Goal: Task Accomplishment & Management: Manage account settings

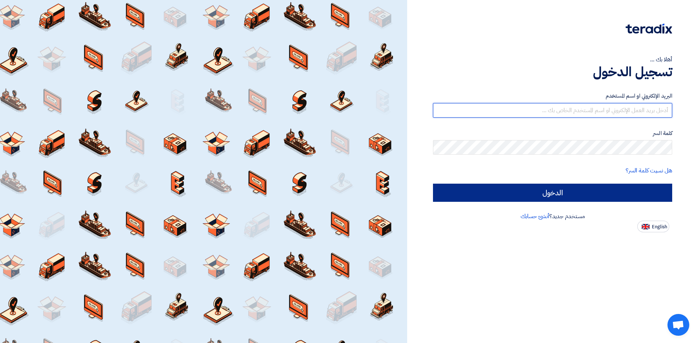
type input "[EMAIL_ADDRESS][DOMAIN_NAME]"
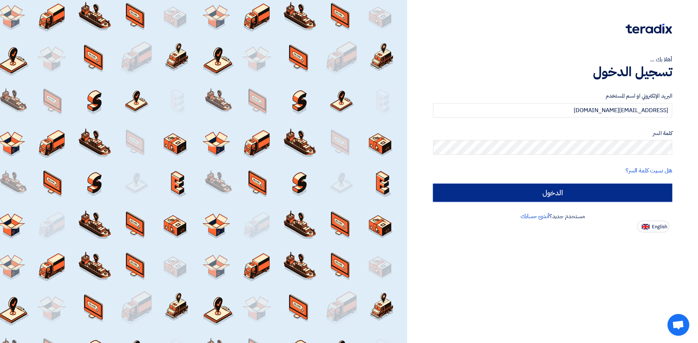
click at [466, 191] on input "الدخول" at bounding box center [552, 193] width 239 height 18
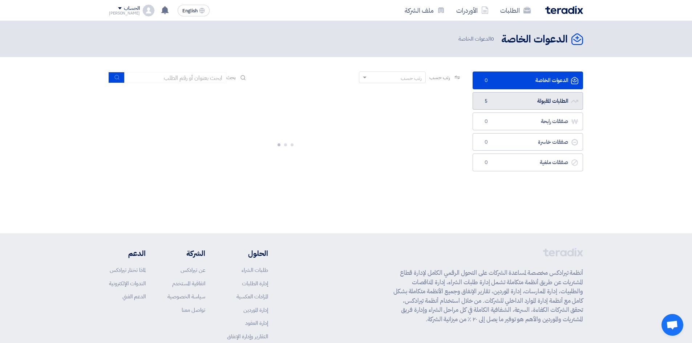
click at [489, 96] on link "الطلبات المقبولة الطلبات المقبولة 5" at bounding box center [528, 101] width 110 height 18
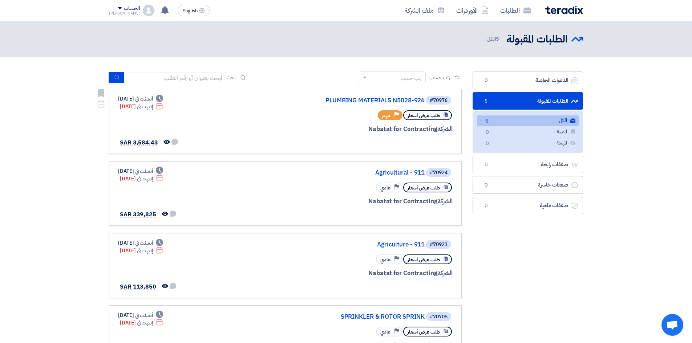
click at [396, 110] on app-show-project-priority "Priority مهم" at bounding box center [390, 115] width 25 height 13
click at [390, 115] on span "مهم" at bounding box center [386, 115] width 8 height 7
click at [397, 99] on link "PLUMBING MATERIALS N5028-926" at bounding box center [351, 100] width 145 height 7
click at [390, 116] on span "مهم" at bounding box center [386, 115] width 8 height 7
click at [422, 120] on div "طلب عرض أسعار" at bounding box center [427, 115] width 49 height 10
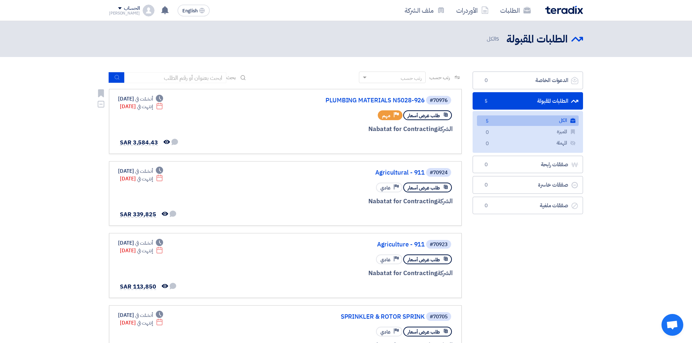
click at [422, 117] on span "طلب عرض أسعار" at bounding box center [424, 115] width 32 height 7
click at [389, 118] on span "مهم" at bounding box center [386, 115] width 8 height 7
click at [343, 130] on div "الشركة Nabatat for Contracting" at bounding box center [365, 129] width 175 height 9
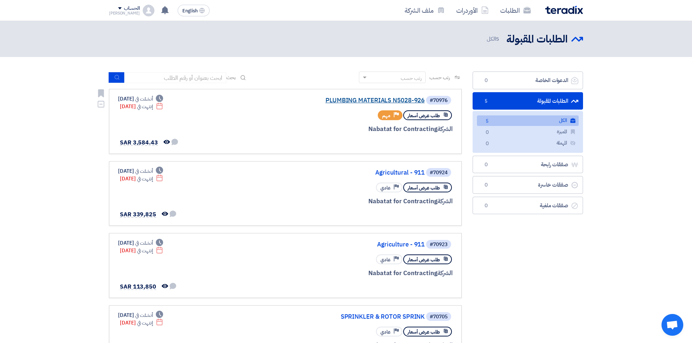
click at [356, 101] on link "PLUMBING MATERIALS N5028-926" at bounding box center [351, 100] width 145 height 7
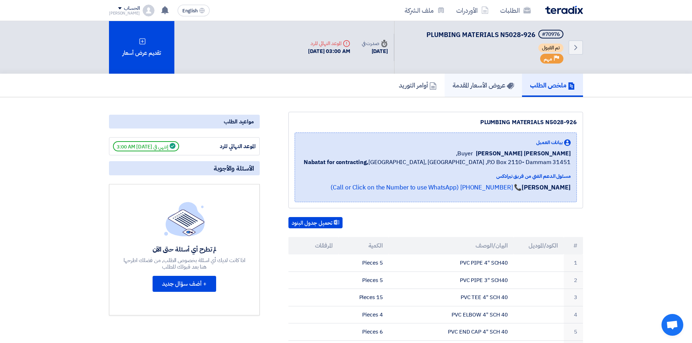
click at [468, 89] on h5 "عروض الأسعار المقدمة" at bounding box center [483, 85] width 61 height 8
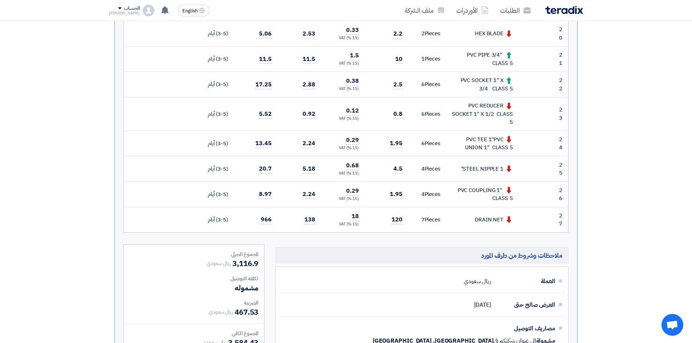
scroll to position [727, 0]
